Goal: Transaction & Acquisition: Purchase product/service

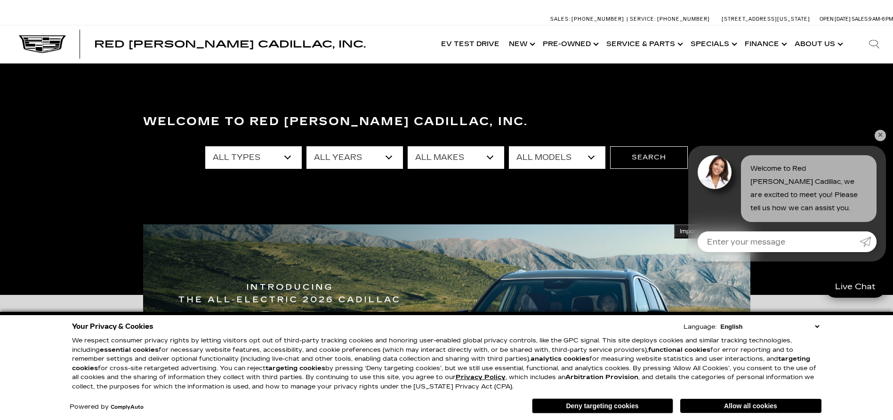
select select "New"
select select "Cadillac"
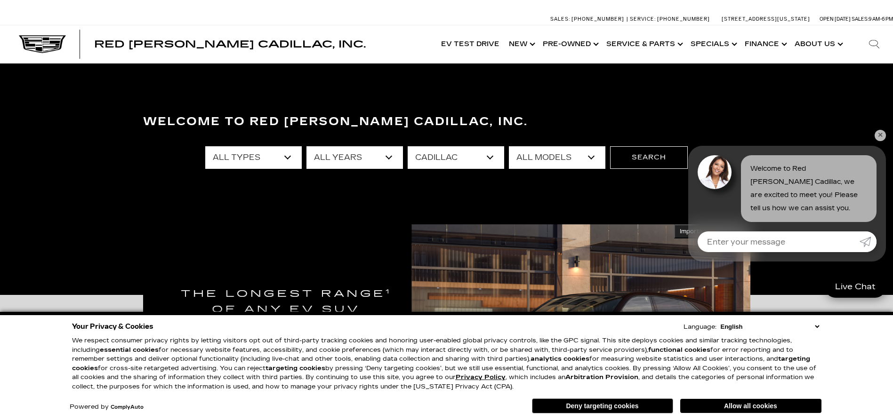
select select "CT5"
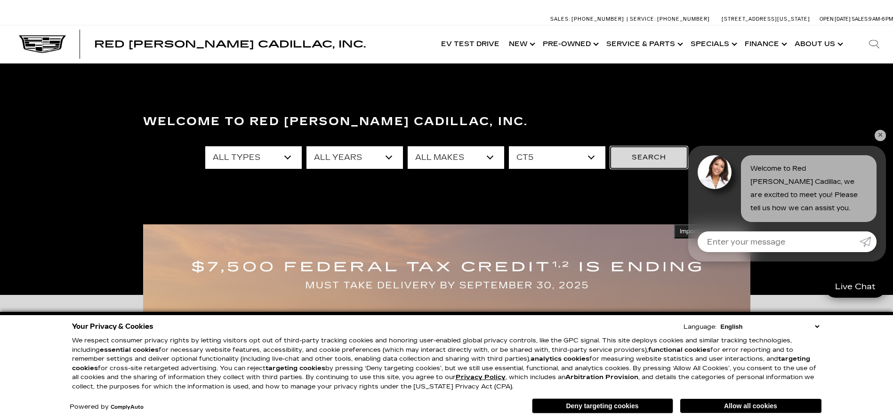
click at [645, 159] on button "Search" at bounding box center [649, 157] width 78 height 23
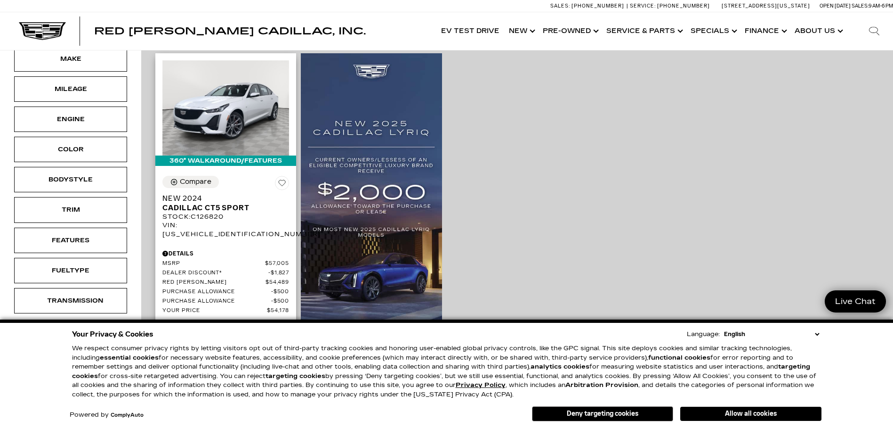
scroll to position [235, 0]
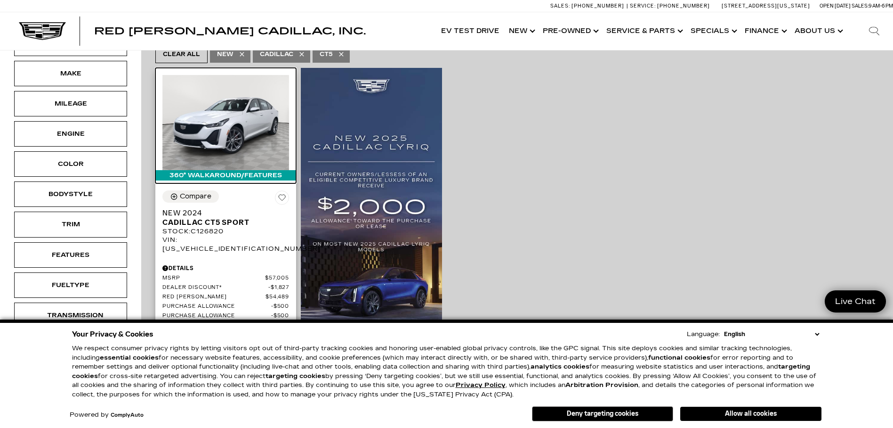
click at [230, 103] on img at bounding box center [225, 122] width 127 height 95
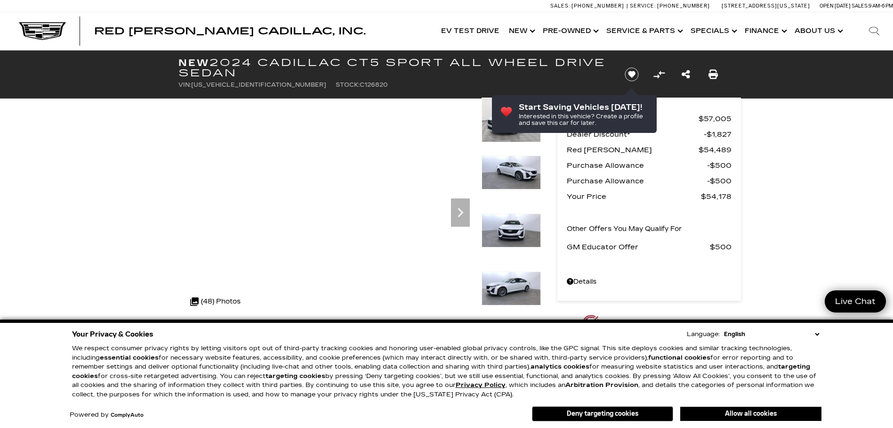
click at [753, 414] on button "Allow all cookies" at bounding box center [750, 413] width 141 height 14
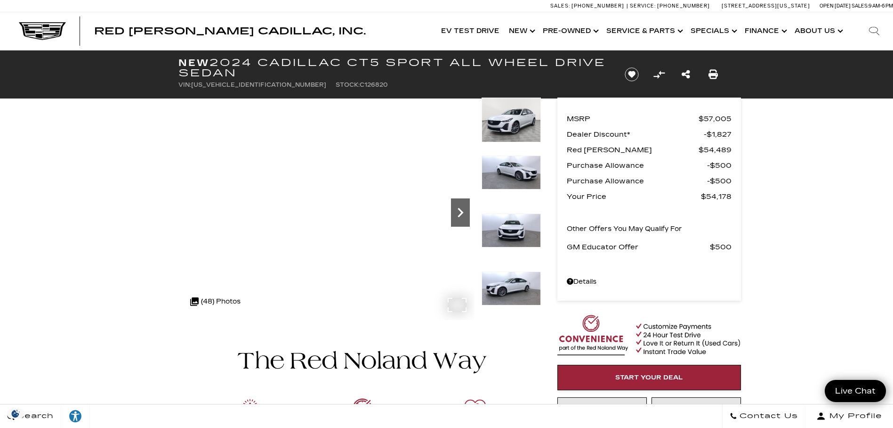
click at [460, 210] on icon "Next" at bounding box center [461, 212] width 6 height 9
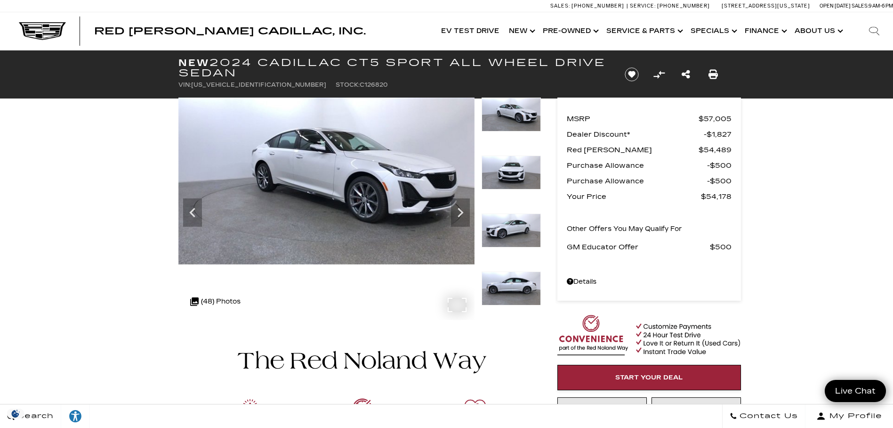
click at [391, 199] on img at bounding box center [326, 180] width 296 height 167
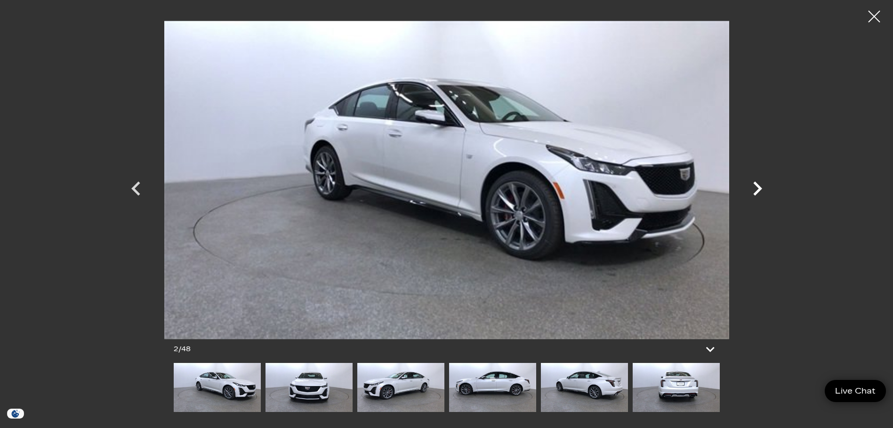
click at [758, 187] on icon "Next" at bounding box center [757, 188] width 9 height 14
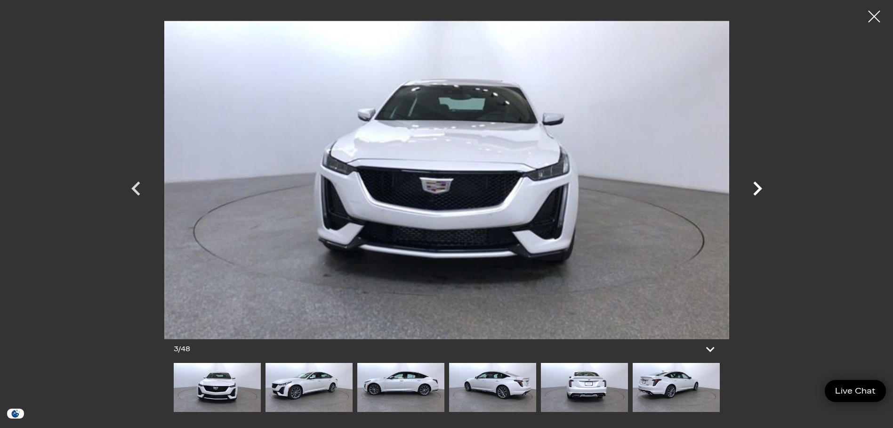
click at [758, 187] on icon "Next" at bounding box center [757, 188] width 9 height 14
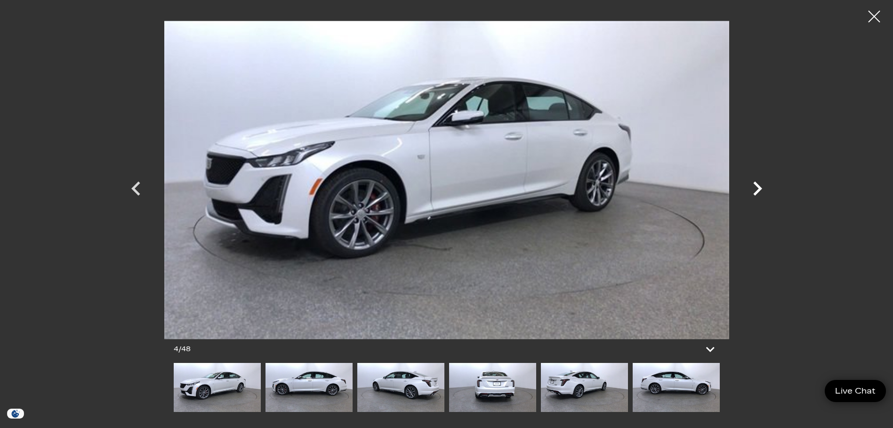
click at [758, 187] on icon "Next" at bounding box center [757, 188] width 9 height 14
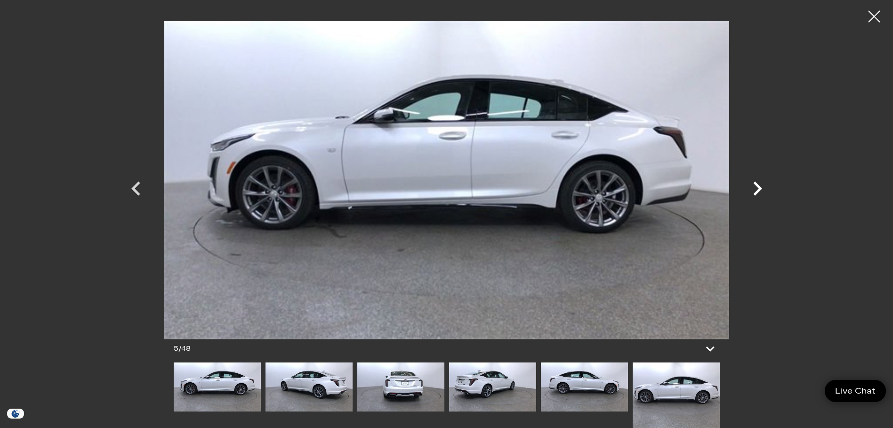
click at [758, 187] on icon "Next" at bounding box center [757, 188] width 9 height 14
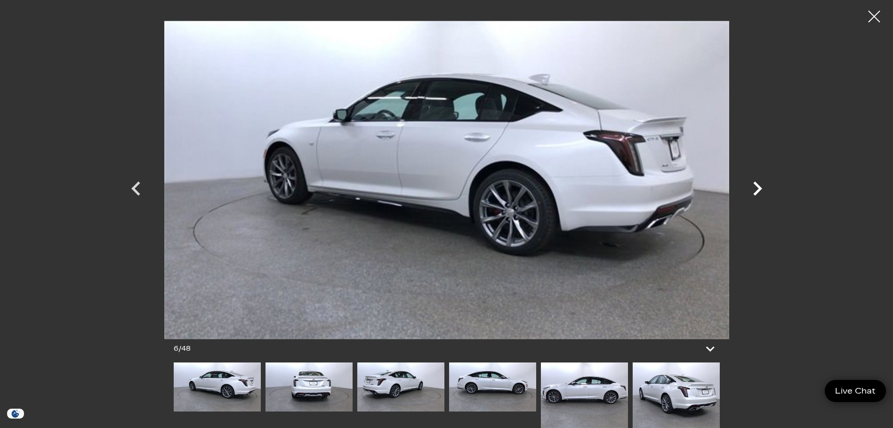
click at [758, 187] on icon "Next" at bounding box center [757, 188] width 9 height 14
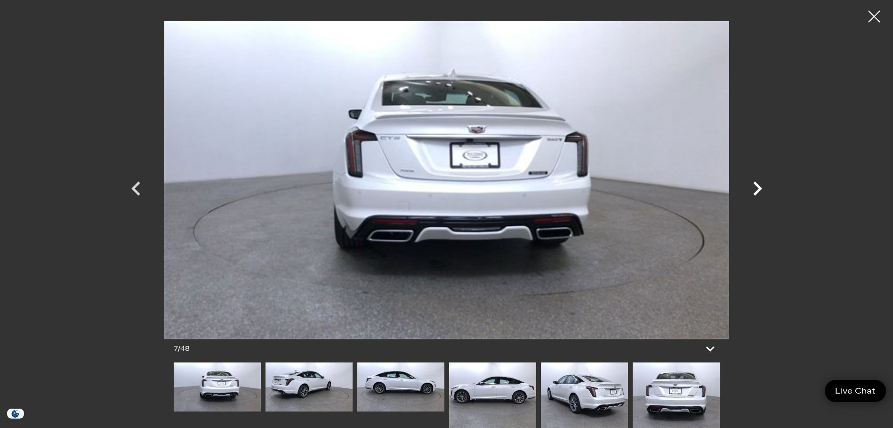
click at [758, 187] on icon "Next" at bounding box center [757, 188] width 9 height 14
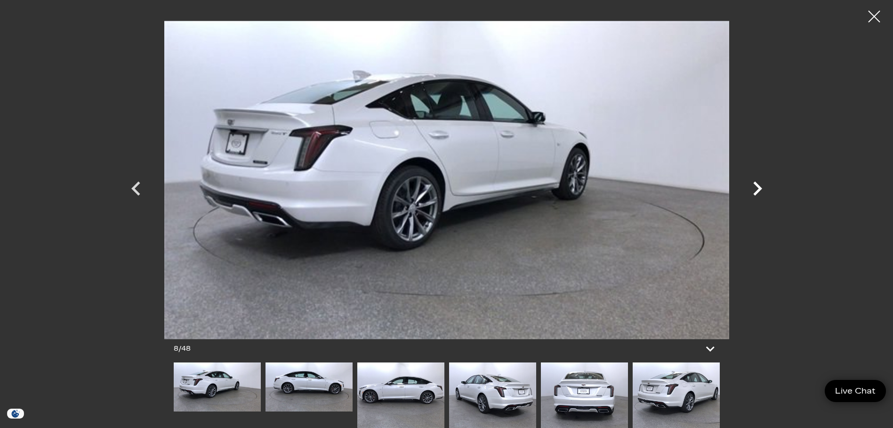
click at [758, 187] on icon "Next" at bounding box center [757, 188] width 9 height 14
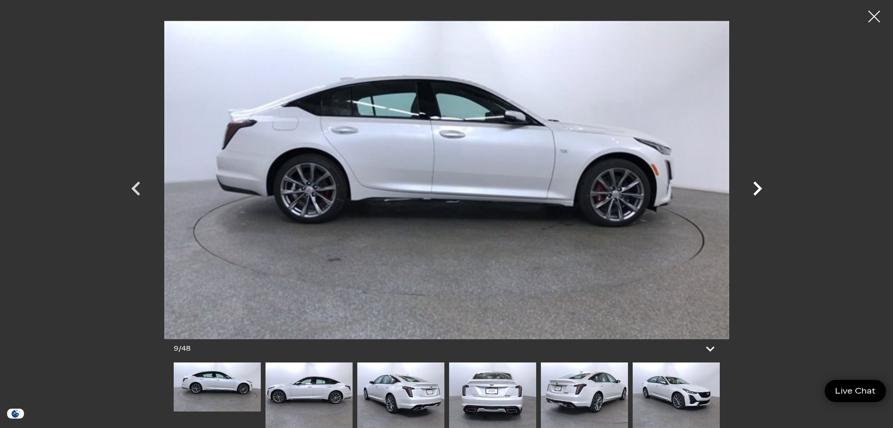
click at [758, 187] on icon "Next" at bounding box center [757, 188] width 9 height 14
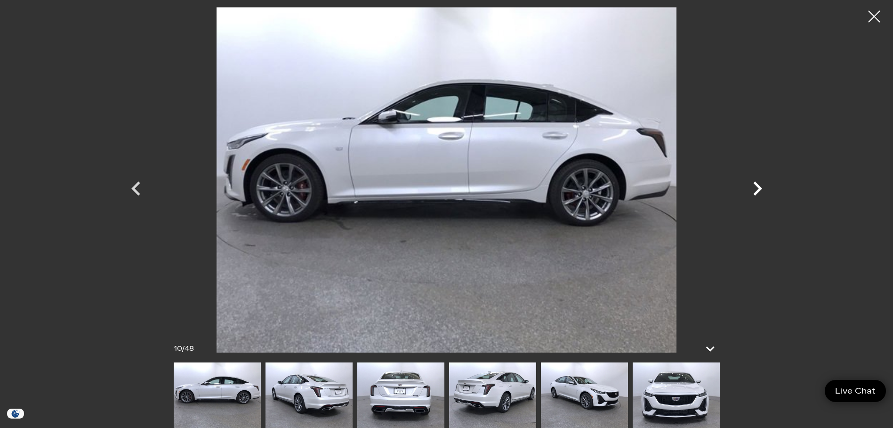
click at [758, 187] on icon "Next" at bounding box center [757, 188] width 9 height 14
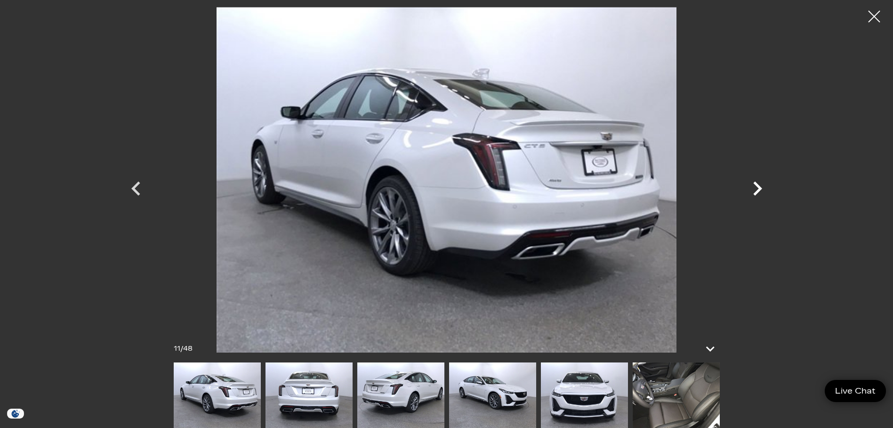
click at [758, 187] on icon "Next" at bounding box center [757, 188] width 9 height 14
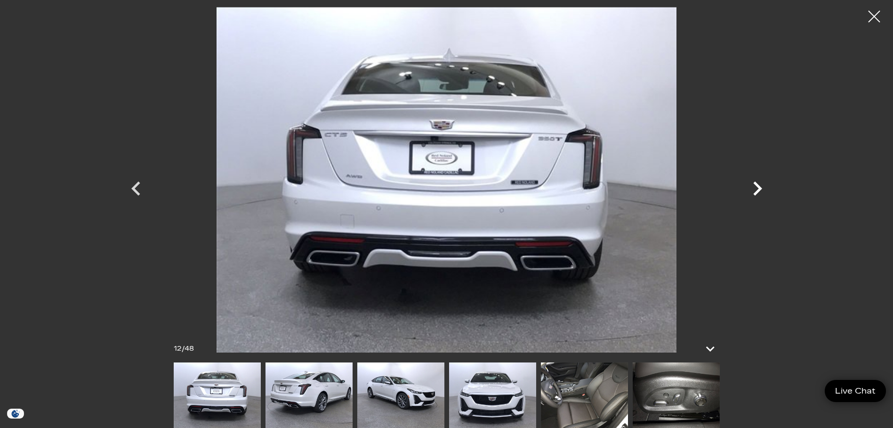
click at [758, 187] on icon "Next" at bounding box center [757, 188] width 9 height 14
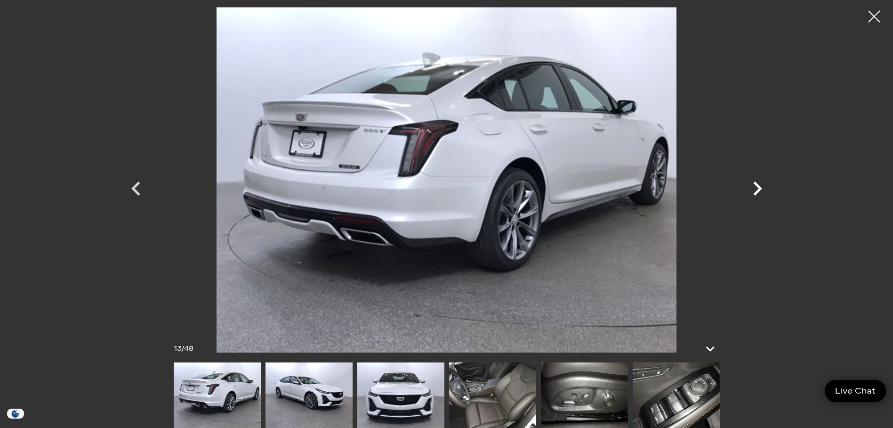
click at [758, 187] on icon "Next" at bounding box center [757, 188] width 9 height 14
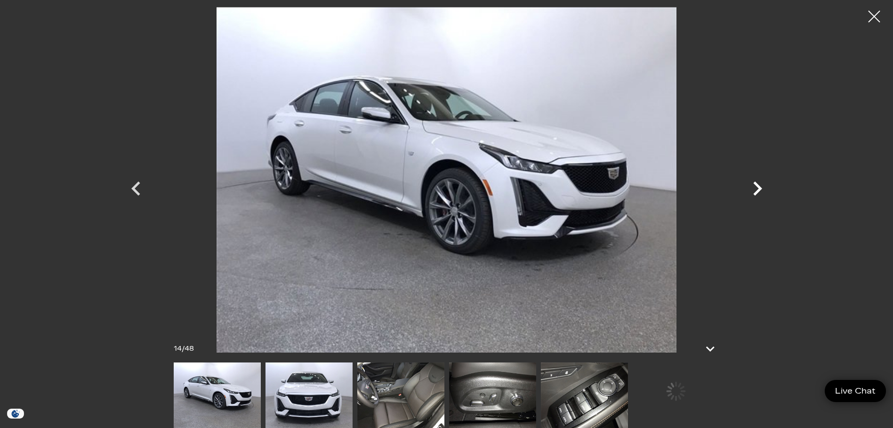
click at [758, 187] on icon "Next" at bounding box center [757, 188] width 9 height 14
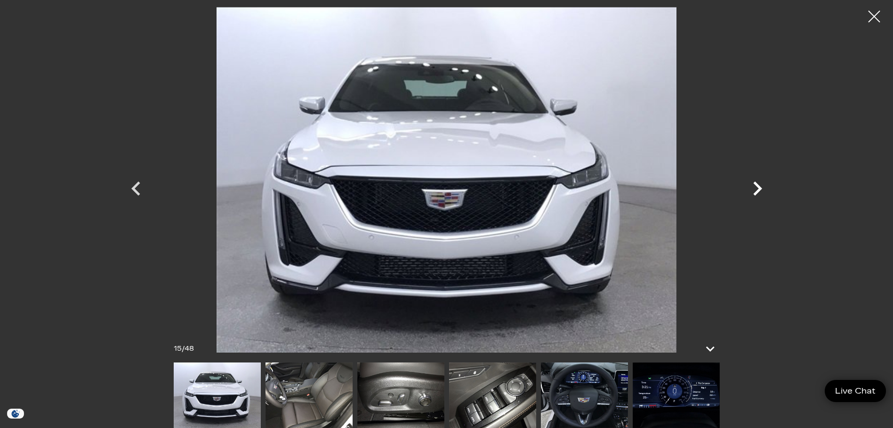
click at [758, 187] on icon "Next" at bounding box center [757, 188] width 9 height 14
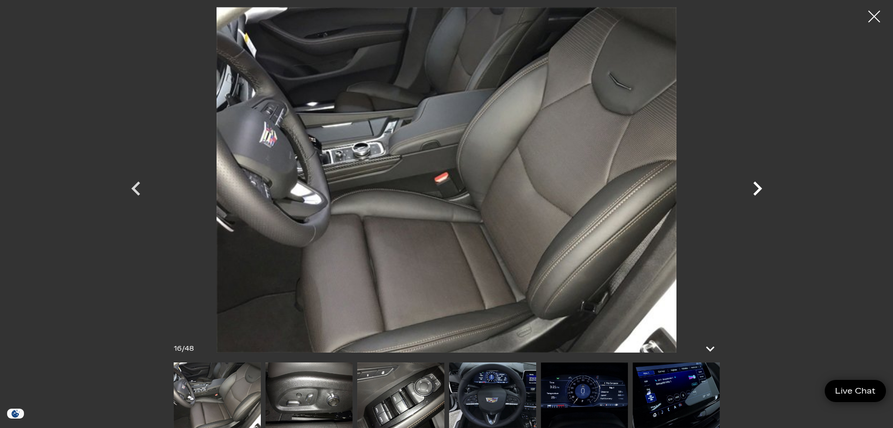
click at [758, 187] on icon "Next" at bounding box center [757, 188] width 9 height 14
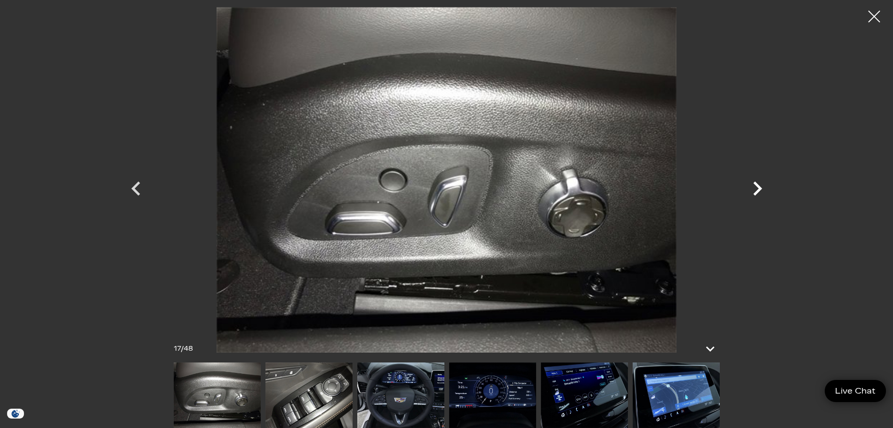
click at [758, 187] on icon "Next" at bounding box center [757, 188] width 9 height 14
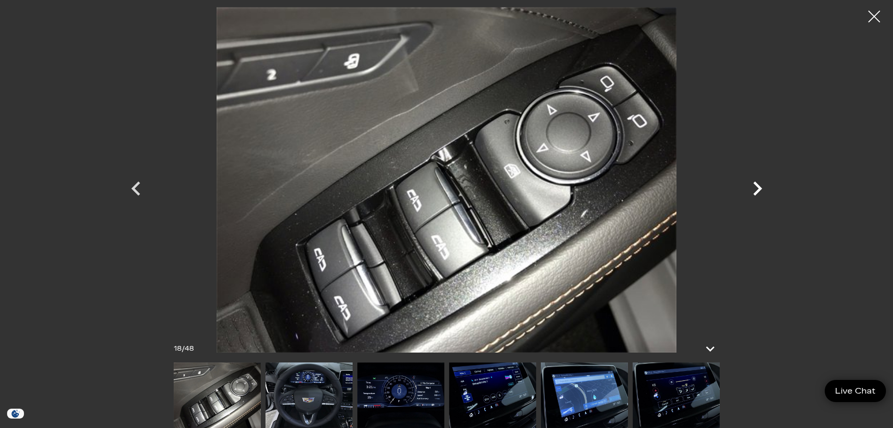
click at [758, 187] on icon "Next" at bounding box center [757, 188] width 9 height 14
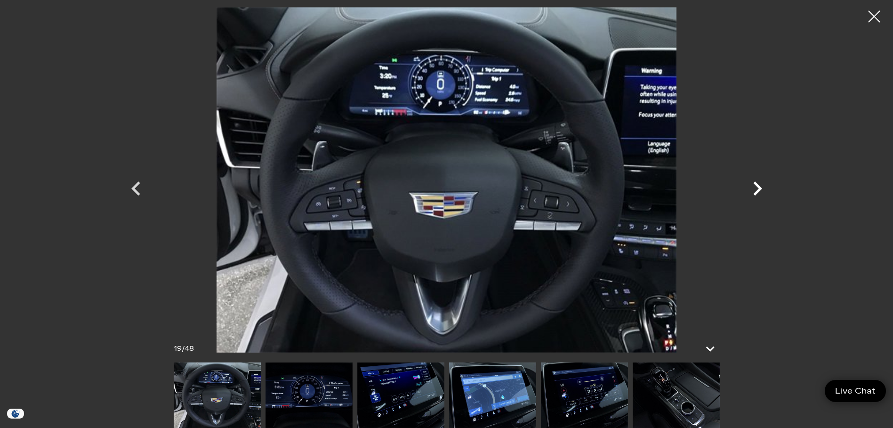
click at [758, 187] on icon "Next" at bounding box center [757, 188] width 9 height 14
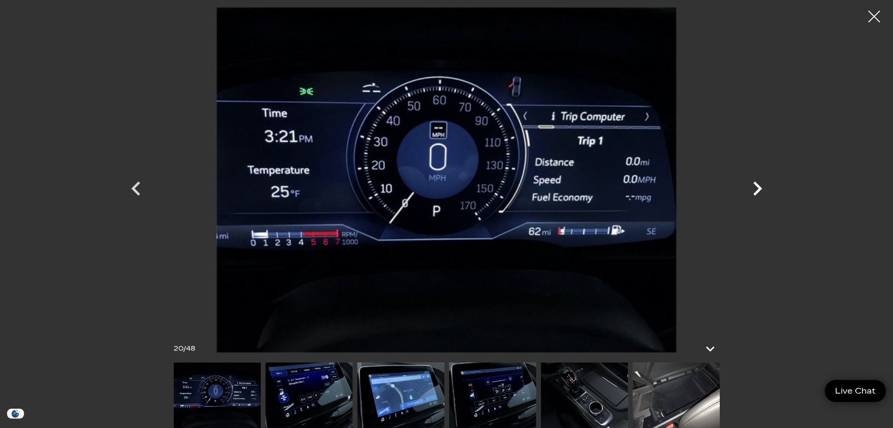
click at [758, 187] on icon "Next" at bounding box center [757, 188] width 9 height 14
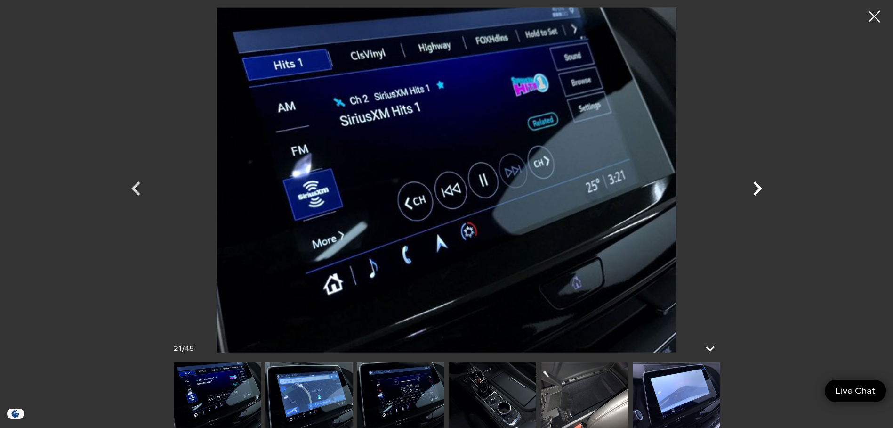
click at [758, 187] on icon "Next" at bounding box center [757, 188] width 9 height 14
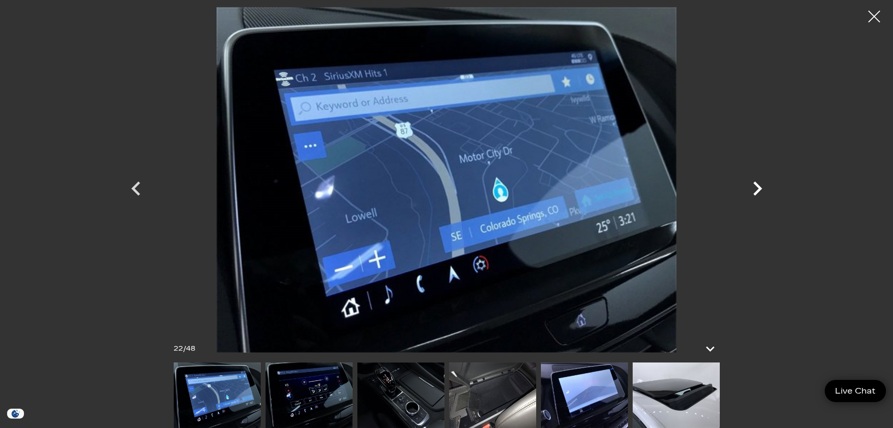
click at [758, 187] on icon "Next" at bounding box center [757, 188] width 9 height 14
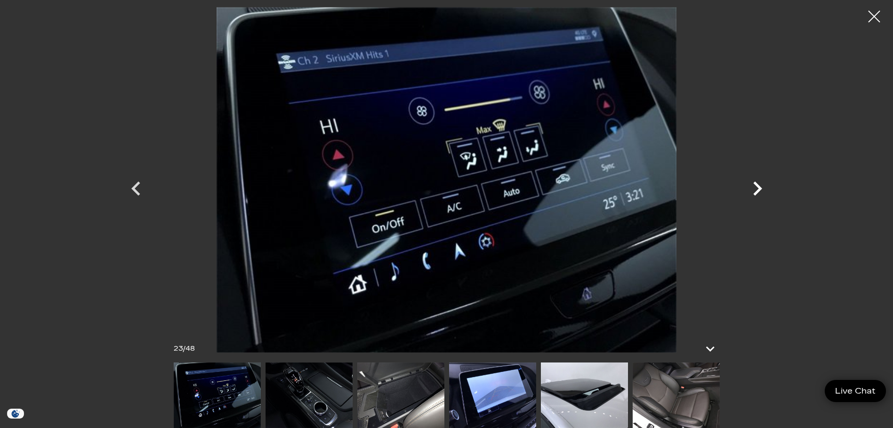
click at [758, 187] on icon "Next" at bounding box center [757, 188] width 9 height 14
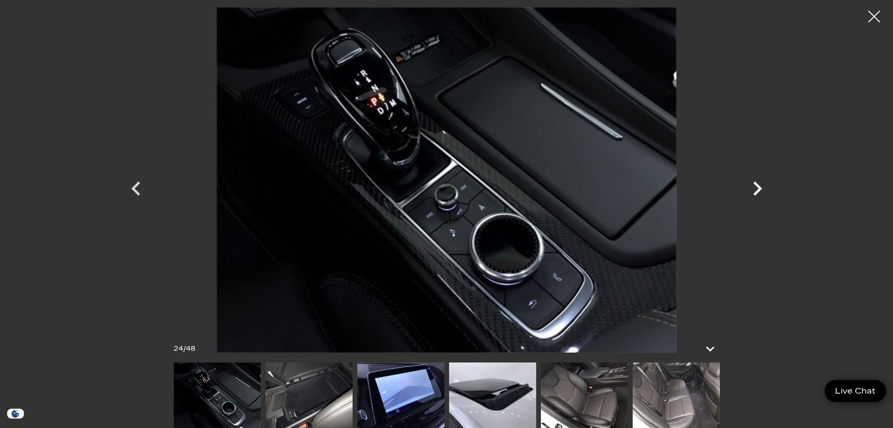
click at [758, 187] on icon "Next" at bounding box center [757, 188] width 9 height 14
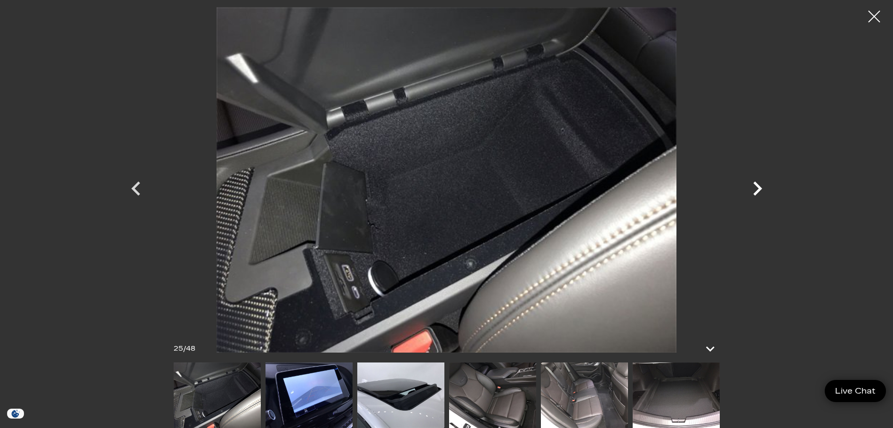
click at [758, 187] on icon "Next" at bounding box center [757, 188] width 9 height 14
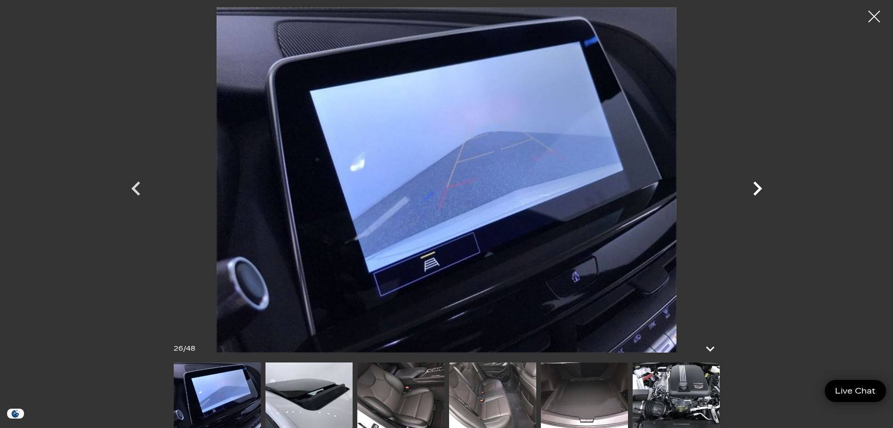
click at [758, 187] on icon "Next" at bounding box center [757, 188] width 9 height 14
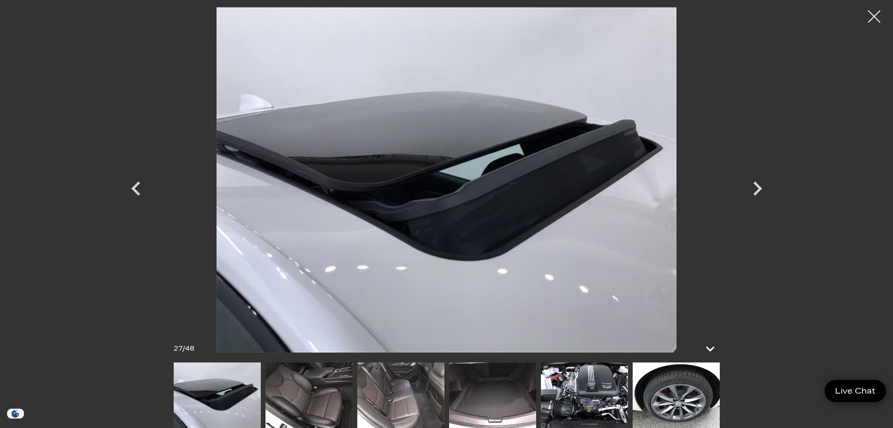
click at [874, 15] on div at bounding box center [874, 16] width 25 height 25
